Goal: Obtain resource: Obtain resource

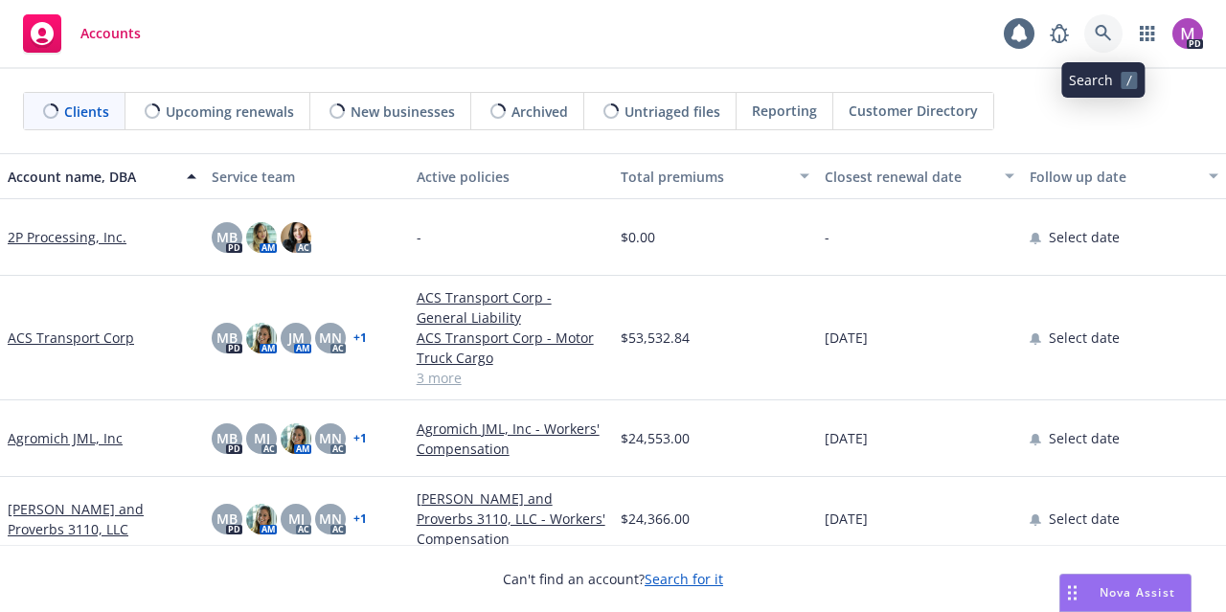
click at [1095, 29] on icon at bounding box center [1103, 33] width 17 height 17
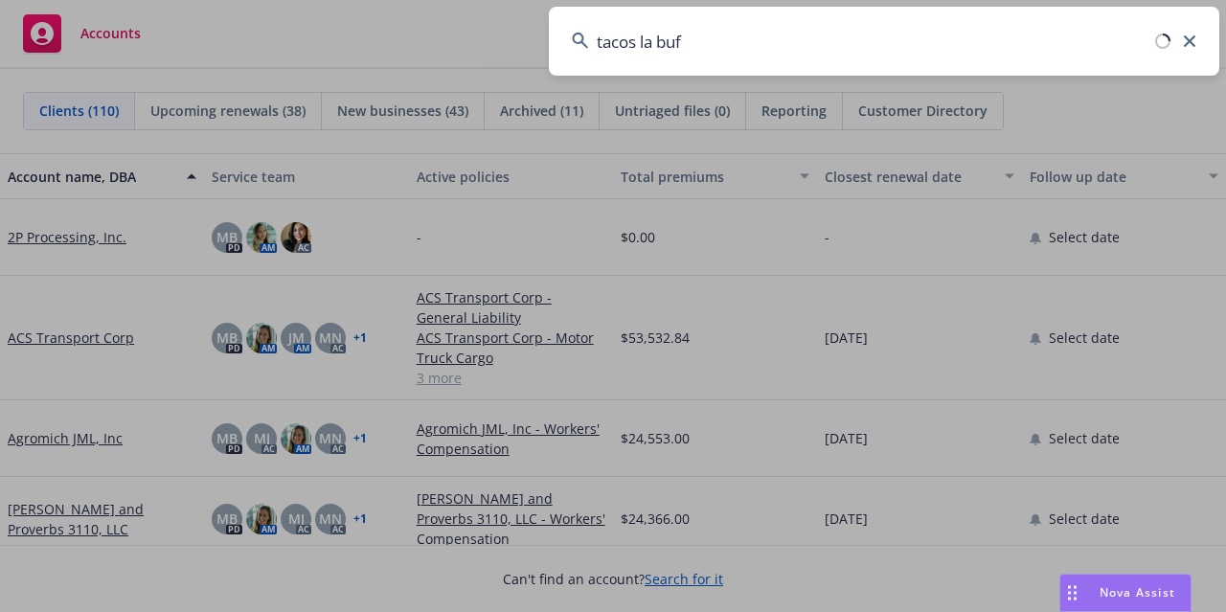
type input "tacos la buf"
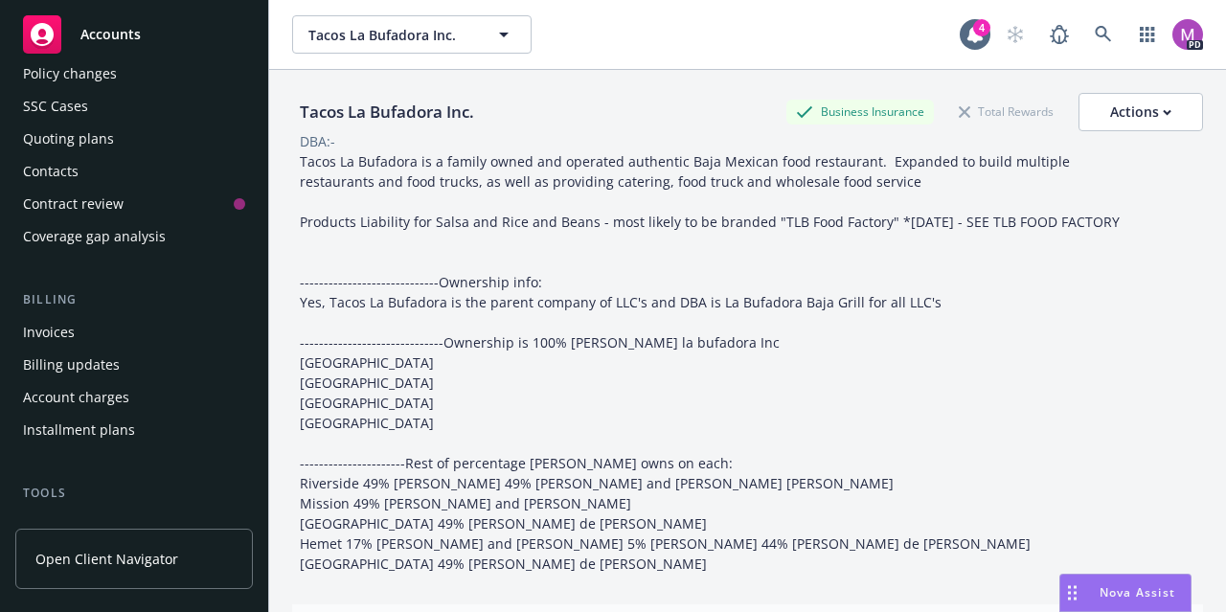
scroll to position [264, 0]
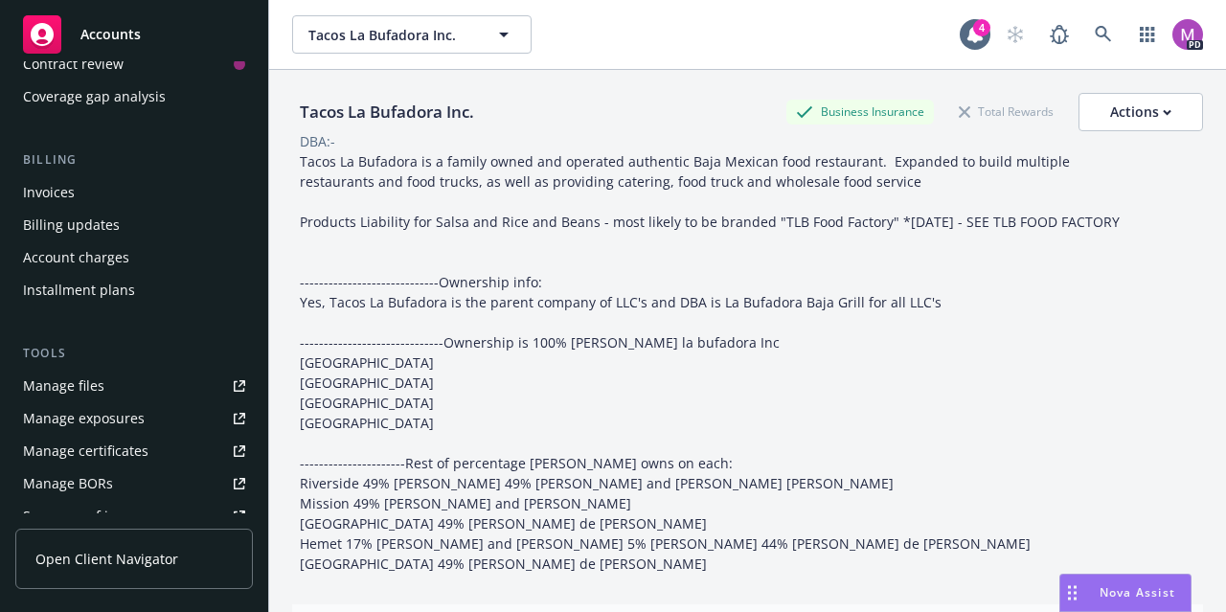
click at [93, 383] on div "Manage files" at bounding box center [63, 386] width 81 height 31
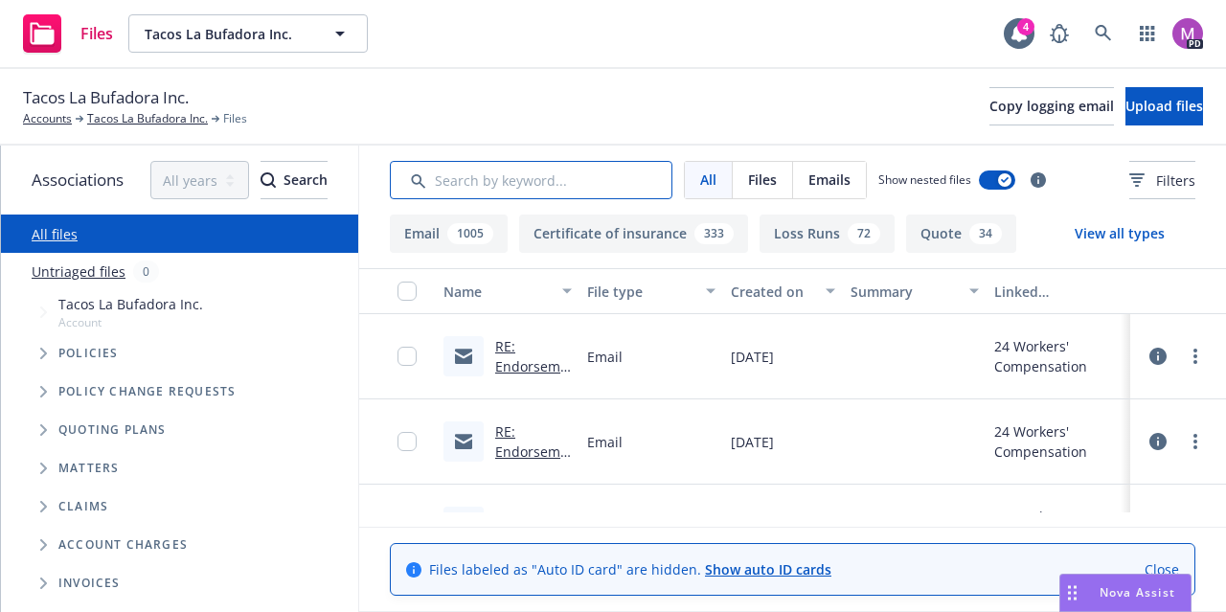
click at [490, 184] on input "Search by keyword..." at bounding box center [531, 180] width 283 height 38
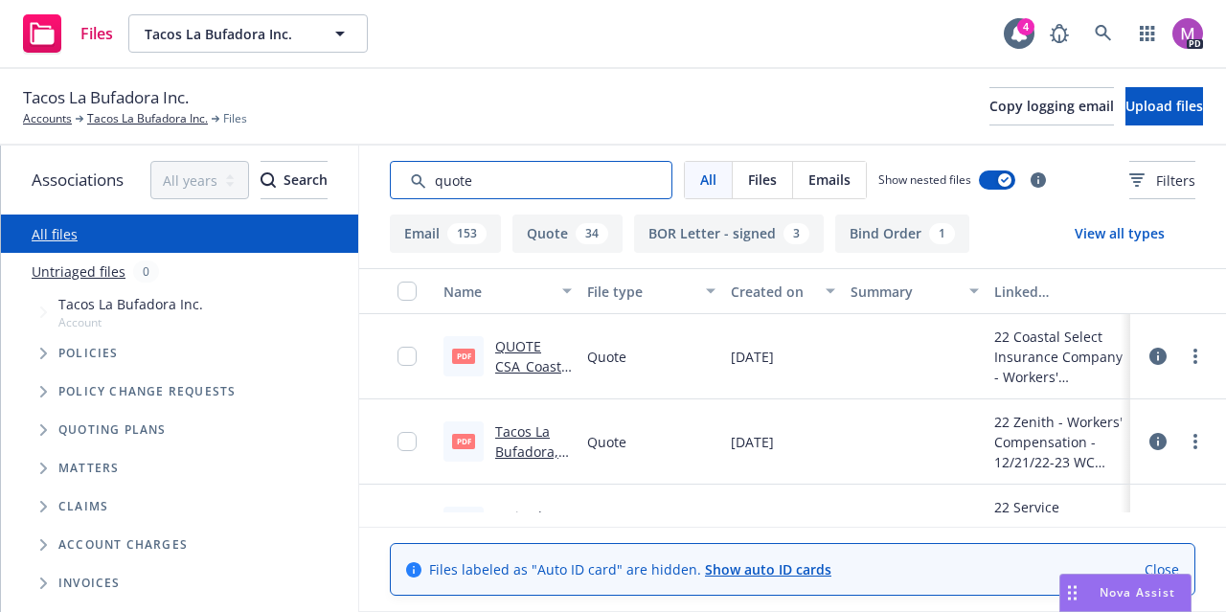
type input "quote"
click at [797, 288] on div "Created on" at bounding box center [772, 292] width 83 height 20
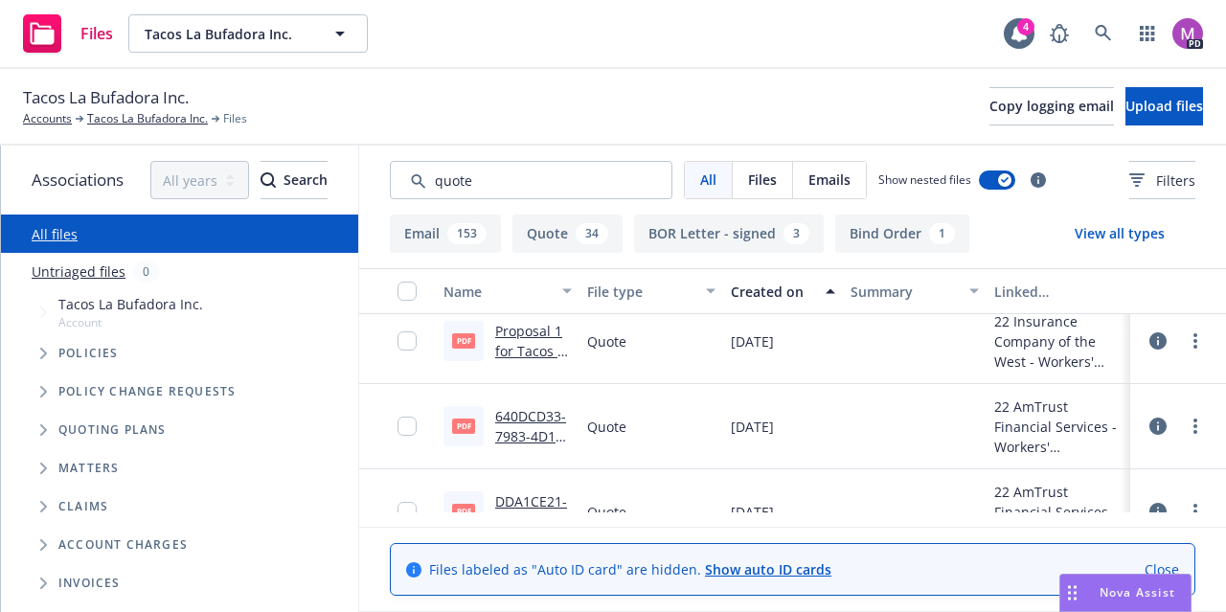
scroll to position [17, 0]
click at [790, 298] on div "Created on" at bounding box center [772, 292] width 83 height 20
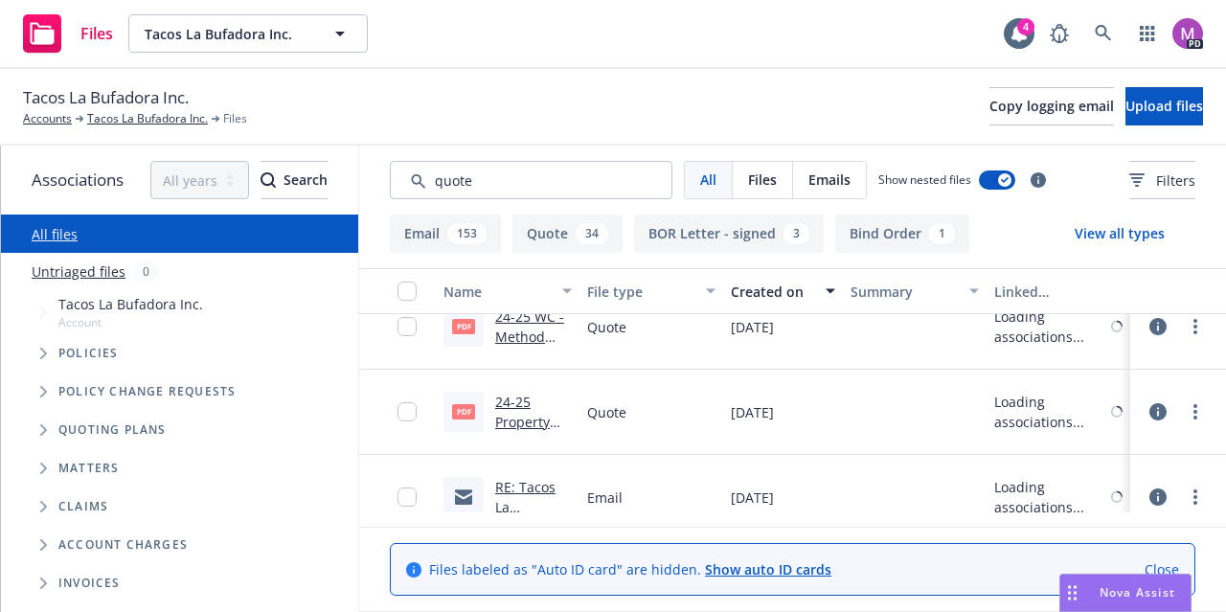
scroll to position [645, 0]
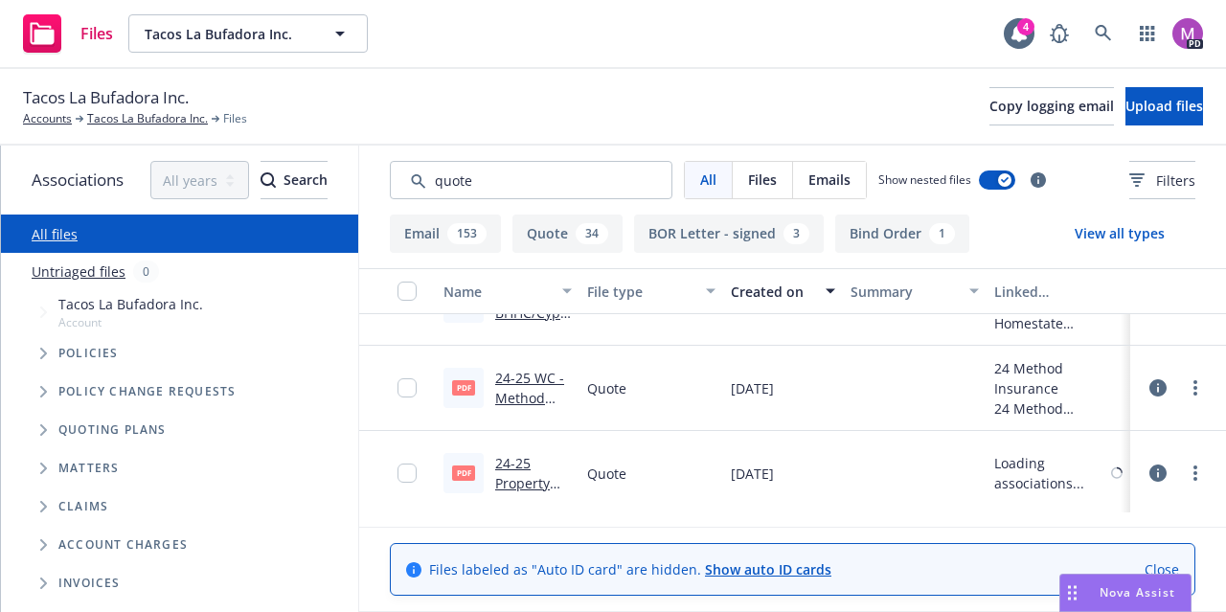
click at [516, 380] on link "24-25 WC - Method Quote $338,847.PDF" at bounding box center [529, 418] width 69 height 99
